Goal: Information Seeking & Learning: Learn about a topic

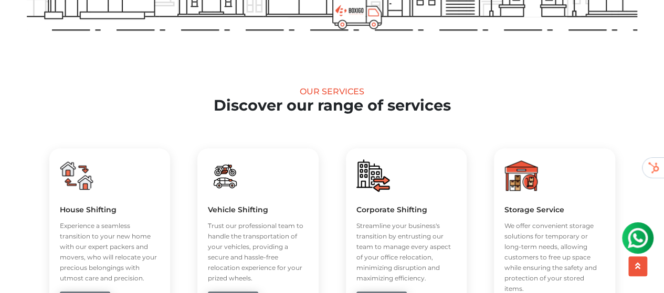
scroll to position [472, 0]
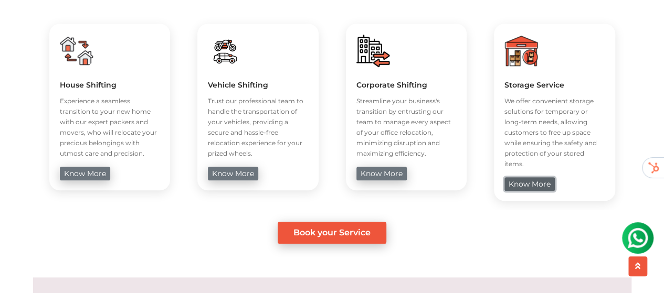
click at [535, 177] on link "know more" at bounding box center [529, 184] width 50 height 14
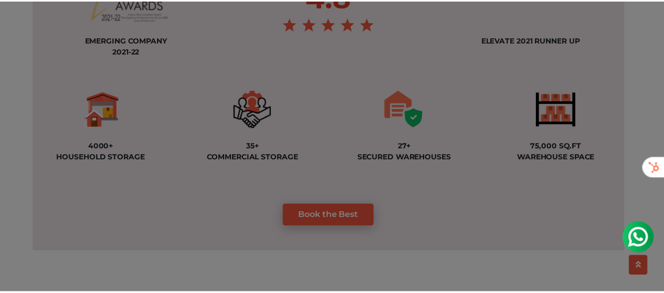
scroll to position [892, 0]
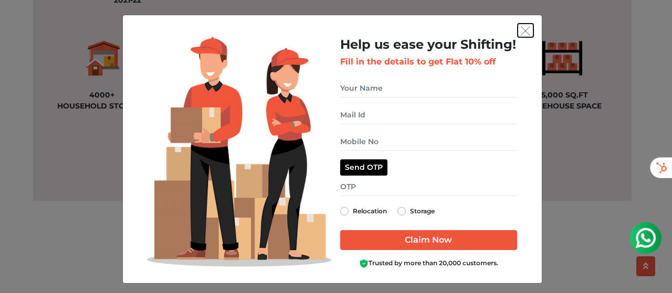
click at [523, 28] on img "get free quote dialog" at bounding box center [524, 30] width 9 height 9
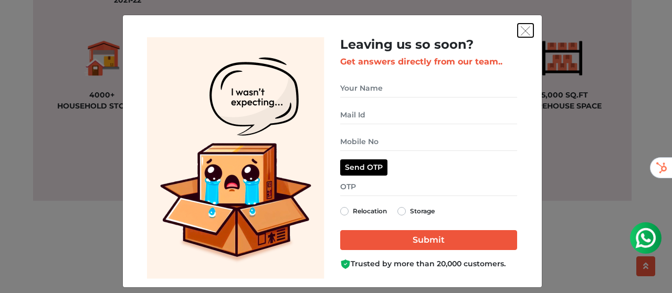
click at [520, 30] on img "get free quote dialog" at bounding box center [524, 30] width 9 height 9
